Goal: Task Accomplishment & Management: Manage account settings

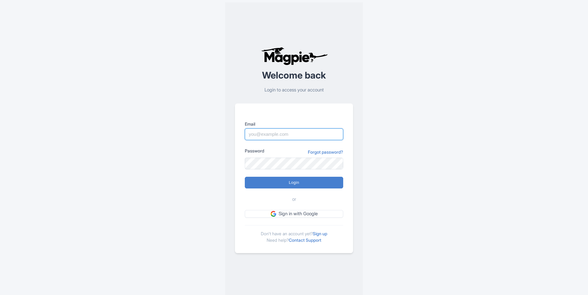
type input "daniele.salvadori@beeredi.com"
type input "Logging in..."
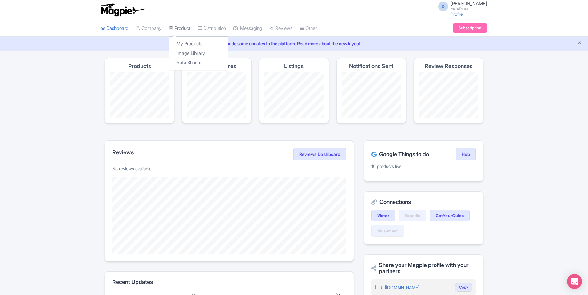
click at [173, 27] on icon at bounding box center [171, 28] width 4 height 4
click at [189, 39] on link "My Products" at bounding box center [198, 44] width 58 height 10
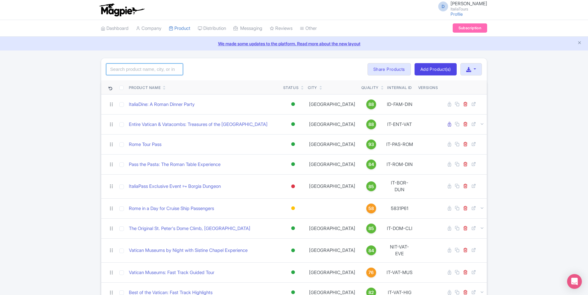
click at [134, 74] on input "search" at bounding box center [144, 69] width 77 height 12
type input "enti"
click button "Search" at bounding box center [0, 0] width 0 height 0
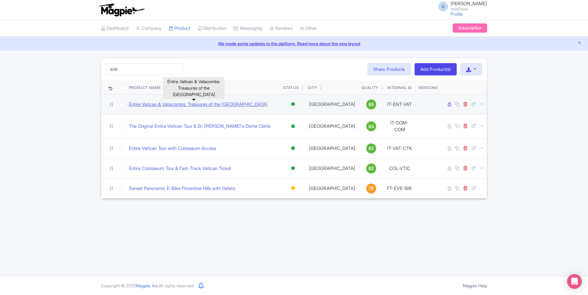
click at [169, 103] on link "Entire Vatican & Vatacombs: Treasures of the [GEOGRAPHIC_DATA]" at bounding box center [198, 104] width 139 height 7
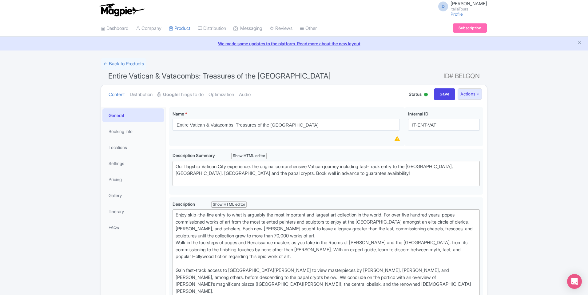
type trix-editor "<div>Enjoy skip-the-line entry to what is arguably the most important and large…"
click at [141, 93] on link "Distribution" at bounding box center [141, 94] width 23 height 19
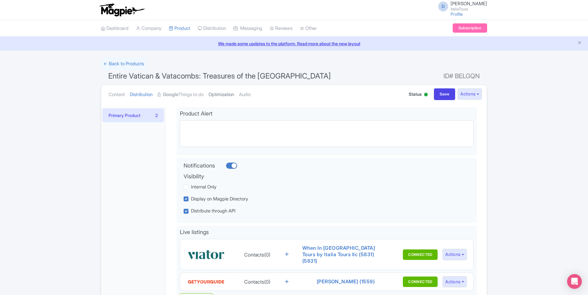
click at [227, 98] on link "Optimization" at bounding box center [222, 94] width 26 height 19
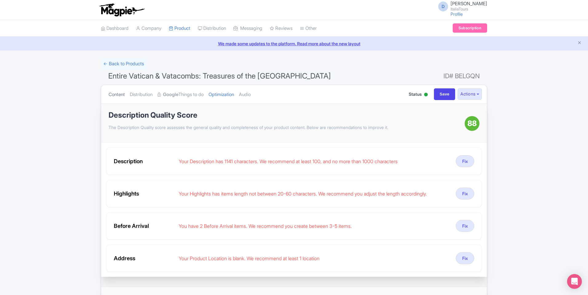
click at [117, 96] on link "Content" at bounding box center [117, 94] width 16 height 19
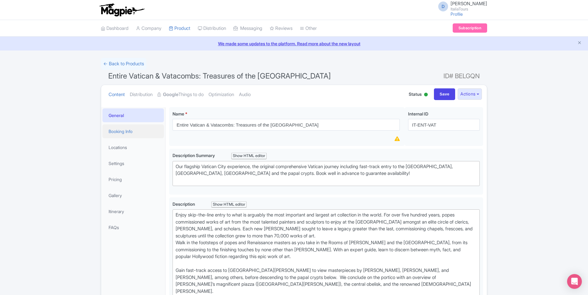
click at [134, 136] on link "Booking Info" at bounding box center [133, 131] width 62 height 14
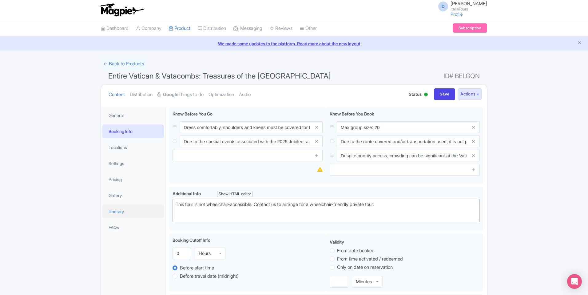
click at [123, 217] on link "Itinerary" at bounding box center [133, 211] width 62 height 14
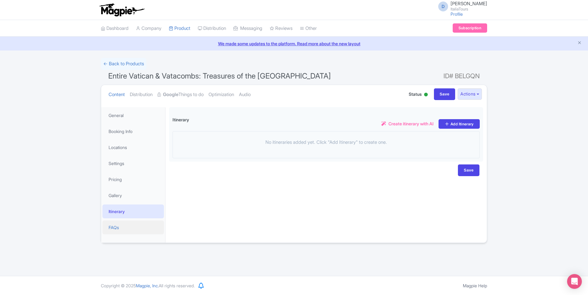
click at [136, 226] on link "FAQs" at bounding box center [133, 227] width 62 height 14
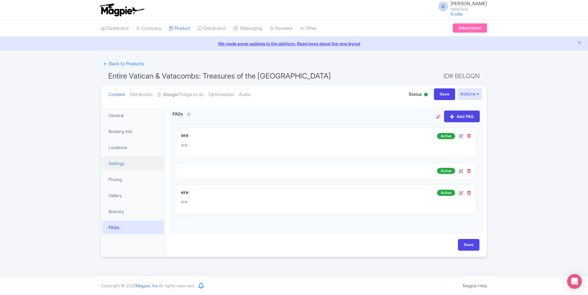
click at [141, 167] on link "Settings" at bounding box center [133, 163] width 62 height 14
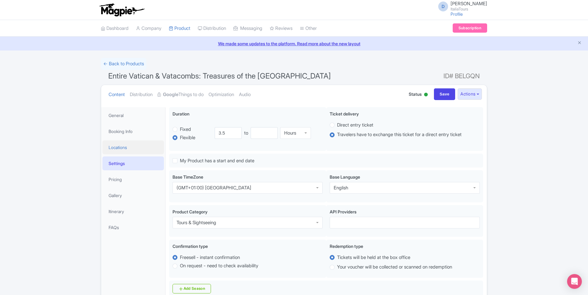
click at [132, 153] on link "Locations" at bounding box center [133, 147] width 62 height 14
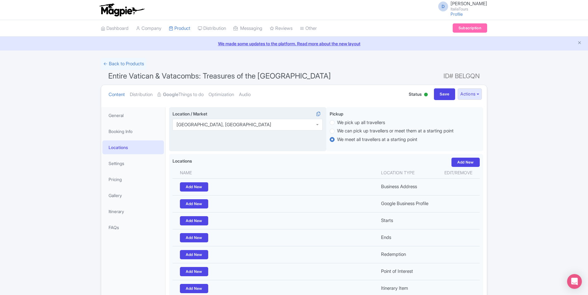
click at [278, 127] on div "Vatican City, Italy" at bounding box center [248, 125] width 150 height 12
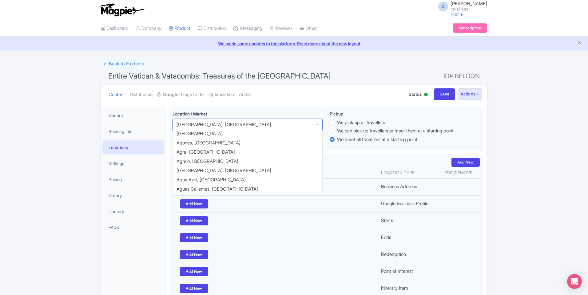
click at [279, 102] on ul "Content Distribution Google Things to do Optimization Audio" at bounding box center [251, 94] width 291 height 19
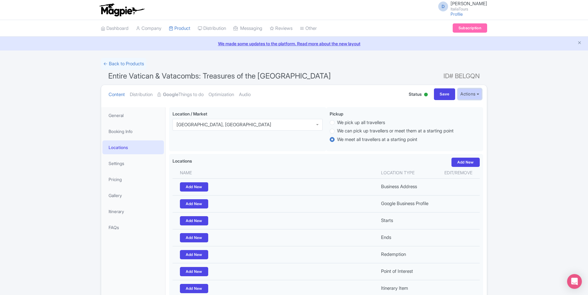
click at [467, 94] on button "Actions" at bounding box center [470, 93] width 24 height 11
click at [329, 92] on ul "Content Distribution Google Things to do Optimization Audio" at bounding box center [251, 94] width 291 height 19
click at [127, 133] on link "Booking Info" at bounding box center [133, 131] width 62 height 14
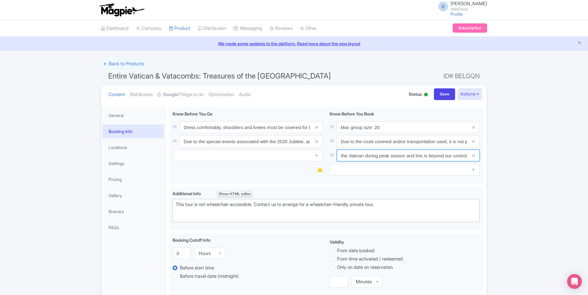
scroll to position [0, 113]
drag, startPoint x: 387, startPoint y: 157, endPoint x: 508, endPoint y: 154, distance: 121.2
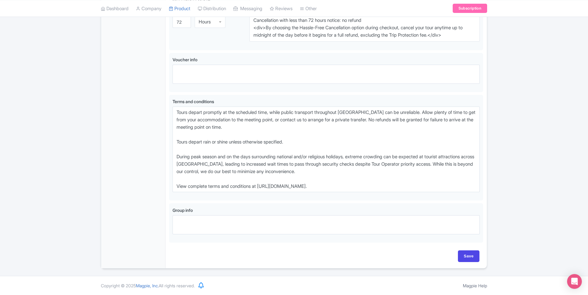
scroll to position [0, 0]
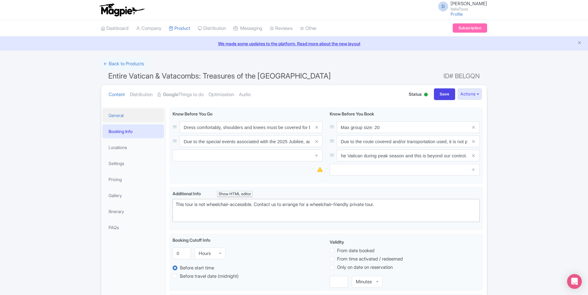
click at [142, 113] on link "General" at bounding box center [133, 115] width 62 height 14
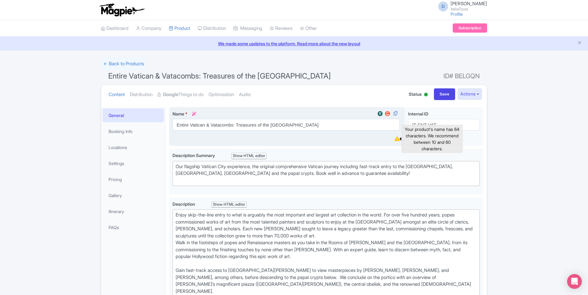
click at [396, 141] on icon at bounding box center [397, 138] width 5 height 5
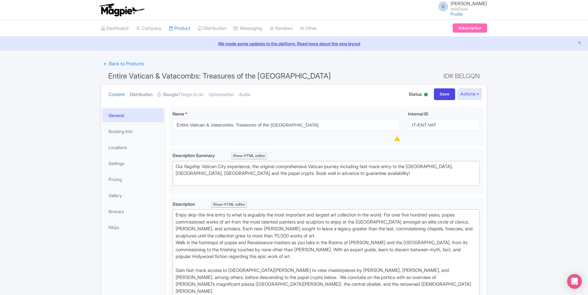
click at [148, 97] on link "Distribution" at bounding box center [141, 94] width 23 height 19
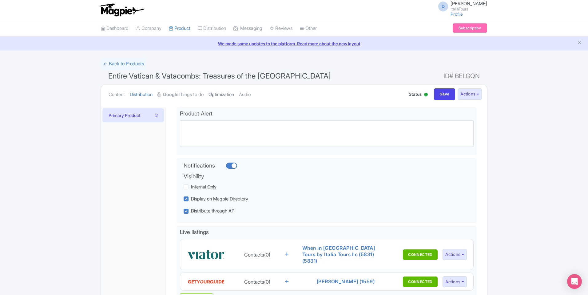
click at [220, 94] on link "Optimization" at bounding box center [222, 94] width 26 height 19
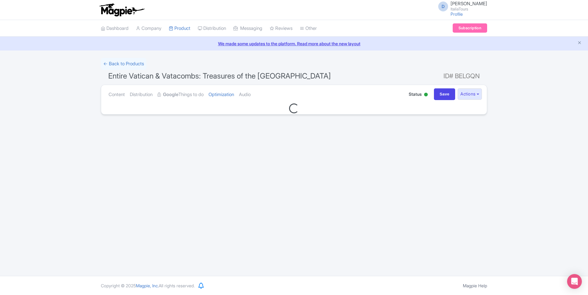
click at [260, 94] on ul "Content Distribution Google Things to do Optimization Audio" at bounding box center [251, 94] width 291 height 19
click at [251, 94] on link "Audio" at bounding box center [245, 94] width 12 height 19
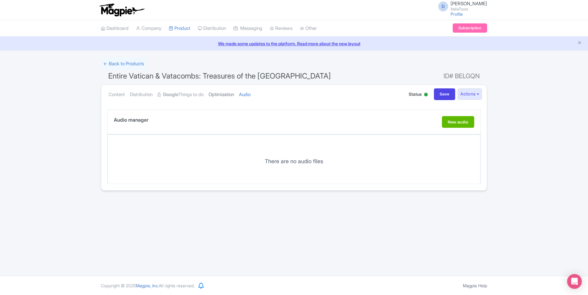
click at [234, 95] on link "Optimization" at bounding box center [222, 94] width 26 height 19
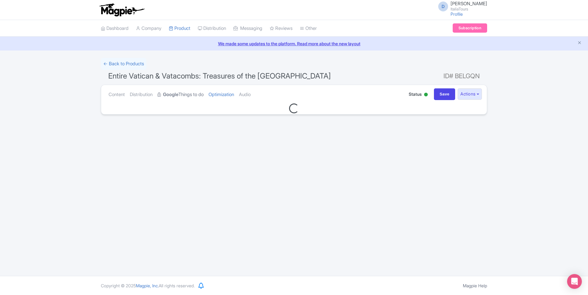
click at [204, 96] on link "Google Things to do" at bounding box center [181, 94] width 46 height 19
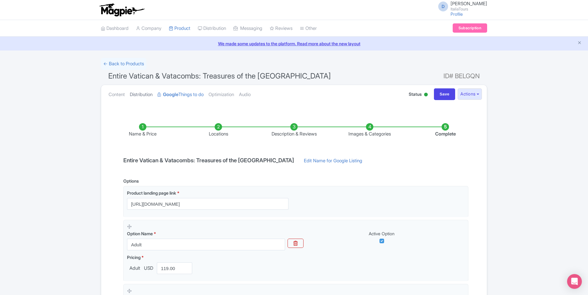
click at [143, 93] on link "Distribution" at bounding box center [141, 94] width 23 height 19
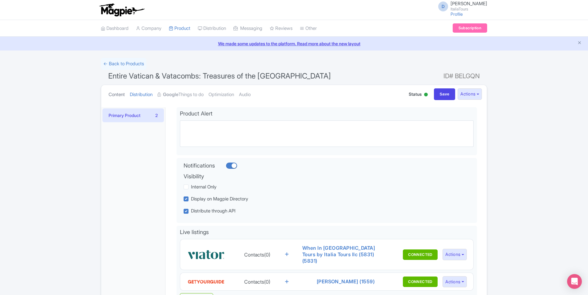
click at [120, 93] on link "Content" at bounding box center [117, 94] width 16 height 19
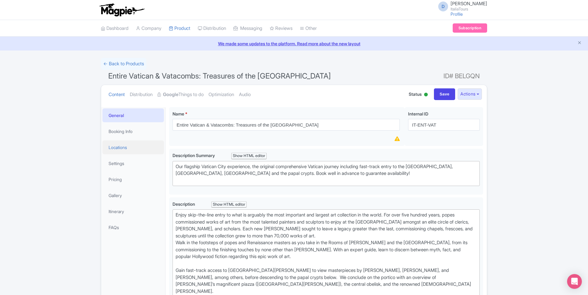
click at [130, 146] on link "Locations" at bounding box center [133, 147] width 62 height 14
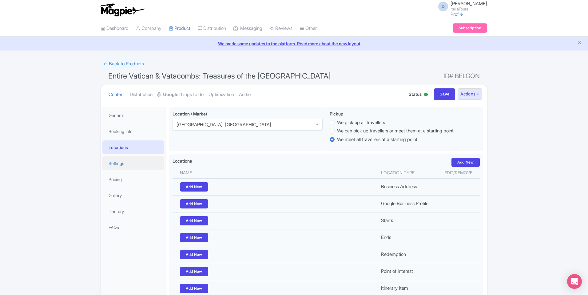
click at [130, 164] on link "Settings" at bounding box center [133, 163] width 62 height 14
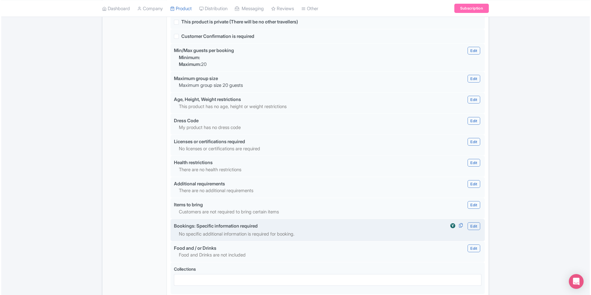
scroll to position [485, 0]
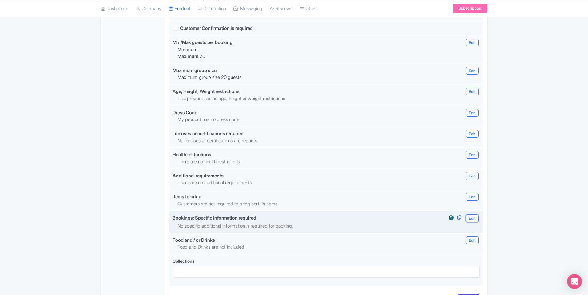
click at [475, 219] on link "Edit" at bounding box center [472, 218] width 12 height 8
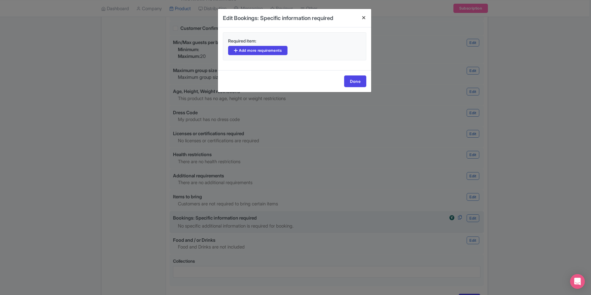
click at [362, 16] on h4 at bounding box center [363, 18] width 15 height 18
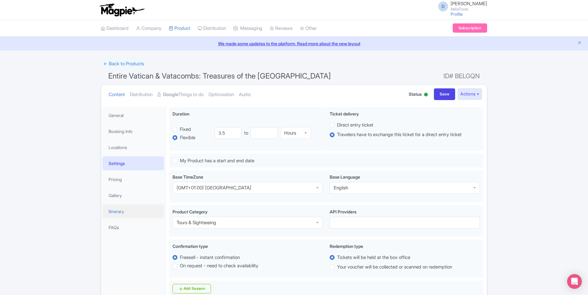
scroll to position [4, 0]
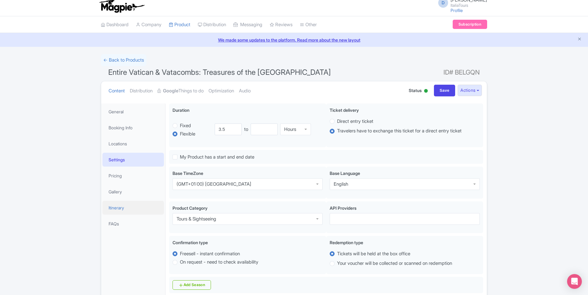
click at [131, 214] on link "Itinerary" at bounding box center [133, 208] width 62 height 14
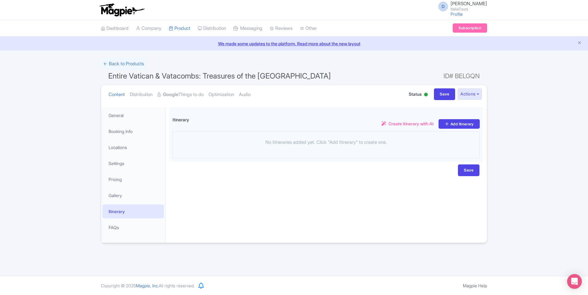
scroll to position [0, 0]
click at [117, 199] on link "Gallery" at bounding box center [133, 195] width 62 height 14
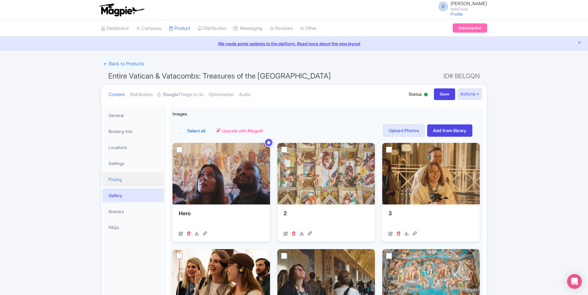
click at [145, 180] on link "Pricing" at bounding box center [133, 179] width 62 height 14
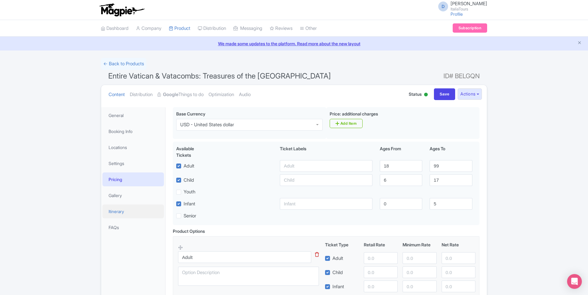
click at [129, 212] on link "Itinerary" at bounding box center [133, 211] width 62 height 14
click at [125, 225] on link "FAQs" at bounding box center [133, 228] width 62 height 14
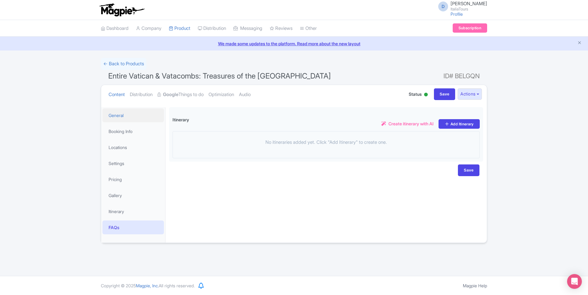
click at [133, 109] on link "General" at bounding box center [133, 115] width 62 height 14
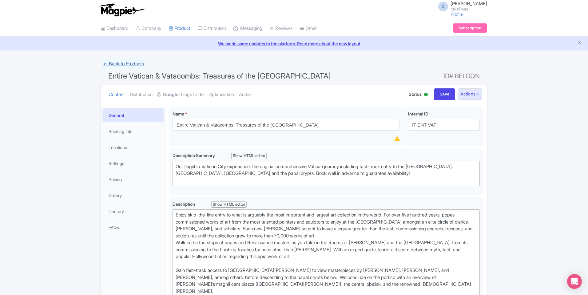
click at [131, 64] on link "← Back to Products" at bounding box center [124, 64] width 46 height 12
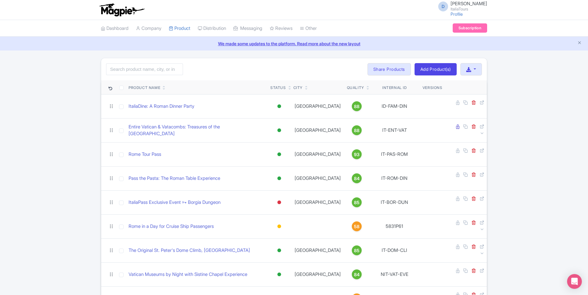
click at [165, 78] on div "Search Bulk Actions Delete Add to Collection Share Products Add to Collection C…" at bounding box center [294, 69] width 386 height 22
click at [159, 68] on input "search" at bounding box center [144, 69] width 77 height 12
click button "Search" at bounding box center [0, 0] width 0 height 0
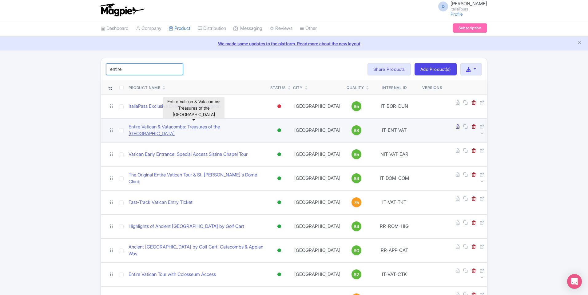
type input "entire"
click button "Search" at bounding box center [0, 0] width 0 height 0
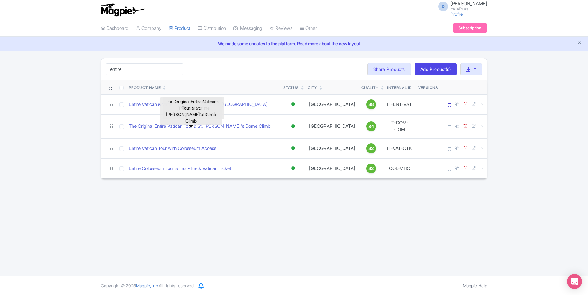
drag, startPoint x: 56, startPoint y: 127, endPoint x: 65, endPoint y: 122, distance: 10.2
click at [55, 127] on div "entire Search Bulk Actions Delete Add to Collection Share Products Add to Colle…" at bounding box center [294, 118] width 588 height 121
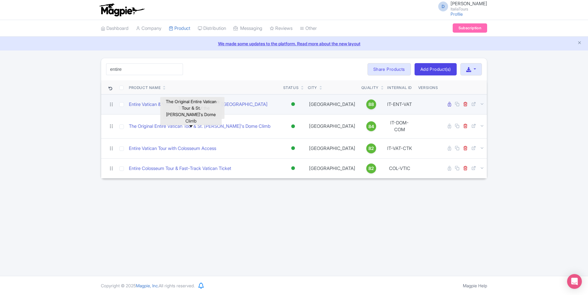
click at [319, 104] on td "Vatican City" at bounding box center [333, 104] width 54 height 20
click at [252, 105] on link "Entire Vatican & Vatacombs: Treasures of the [GEOGRAPHIC_DATA]" at bounding box center [198, 104] width 139 height 7
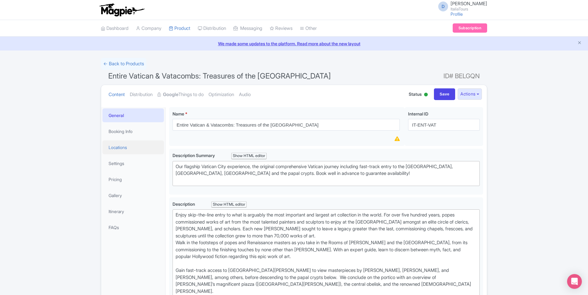
click at [155, 146] on link "Locations" at bounding box center [133, 147] width 62 height 14
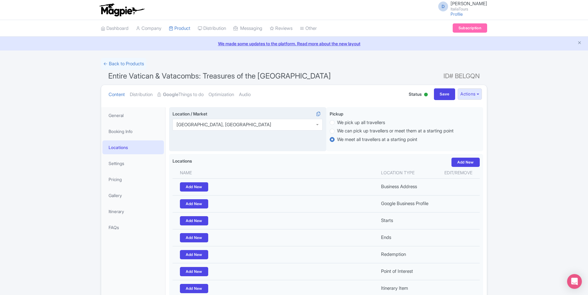
click at [278, 128] on div "[GEOGRAPHIC_DATA], [GEOGRAPHIC_DATA]" at bounding box center [248, 125] width 150 height 12
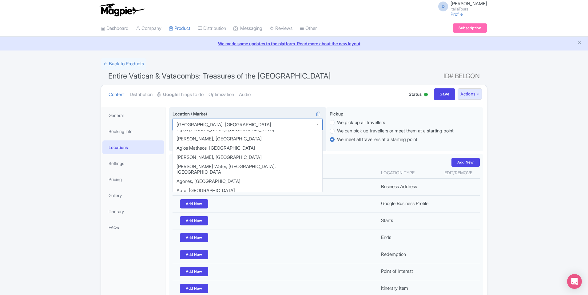
scroll to position [409, 0]
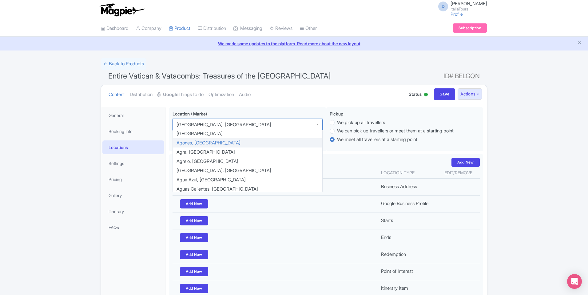
click at [360, 92] on ul "Content Distribution Google Things to do Optimization Audio" at bounding box center [251, 94] width 291 height 19
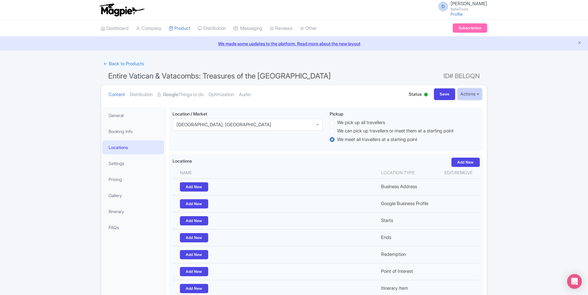
click at [477, 93] on button "Actions" at bounding box center [470, 93] width 24 height 11
click at [129, 32] on link "Dashboard" at bounding box center [115, 28] width 28 height 17
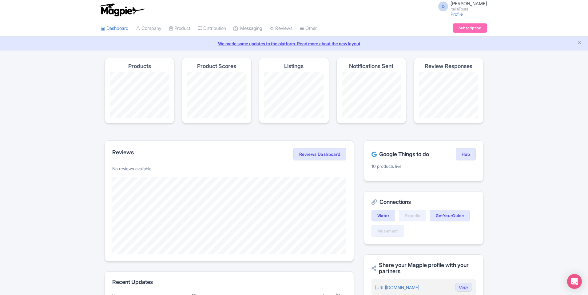
click at [182, 30] on link "Product" at bounding box center [180, 28] width 22 height 17
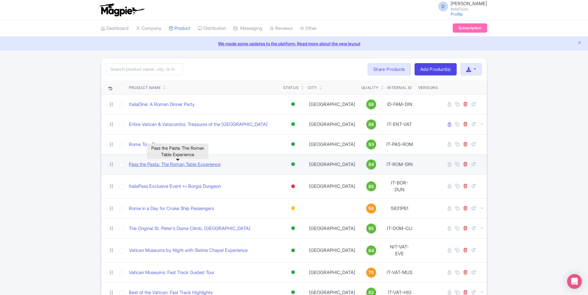
click at [164, 165] on link "Pass the Pasta: The Roman Table Experience" at bounding box center [175, 164] width 92 height 7
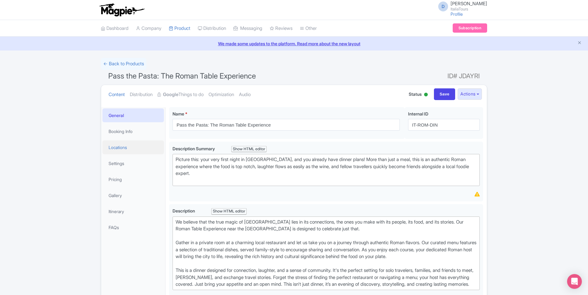
click at [134, 149] on link "Locations" at bounding box center [133, 147] width 62 height 14
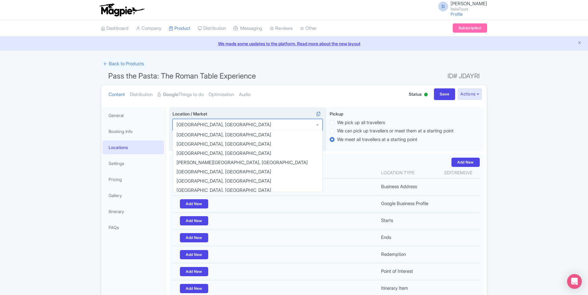
click at [283, 128] on div "[GEOGRAPHIC_DATA], [GEOGRAPHIC_DATA]" at bounding box center [248, 125] width 150 height 12
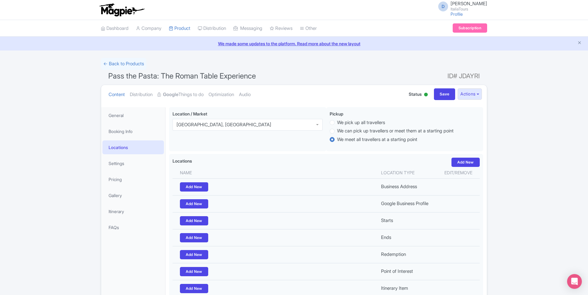
click at [304, 104] on div "Pass the Pasta: The Roman Table Experience Name * i i Pass the Pasta: The Roman…" at bounding box center [326, 214] width 321 height 222
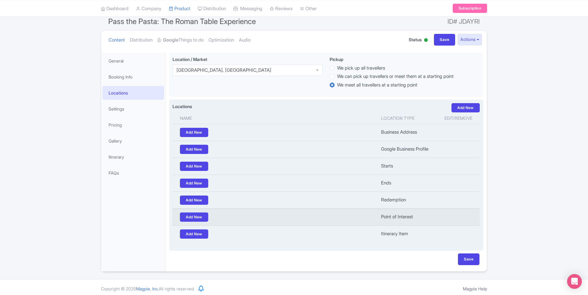
scroll to position [0, 0]
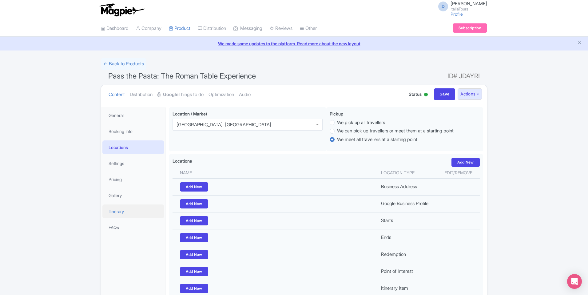
click at [124, 214] on link "Itinerary" at bounding box center [133, 211] width 62 height 14
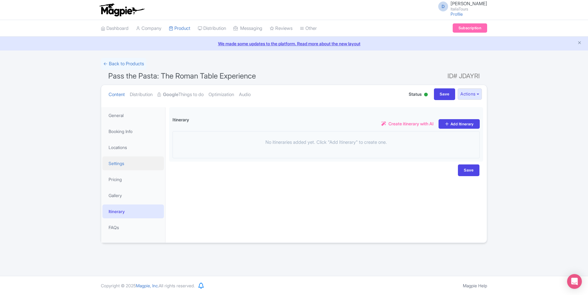
click at [149, 162] on link "Settings" at bounding box center [133, 163] width 62 height 14
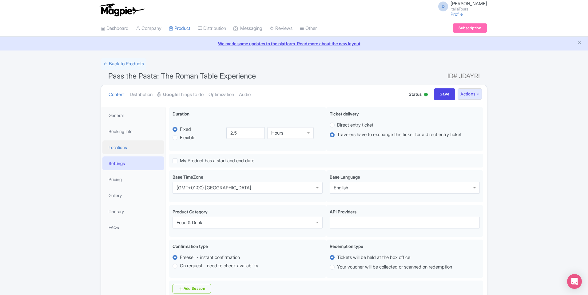
click at [155, 152] on link "Locations" at bounding box center [133, 147] width 62 height 14
